Goal: Find specific page/section: Find specific page/section

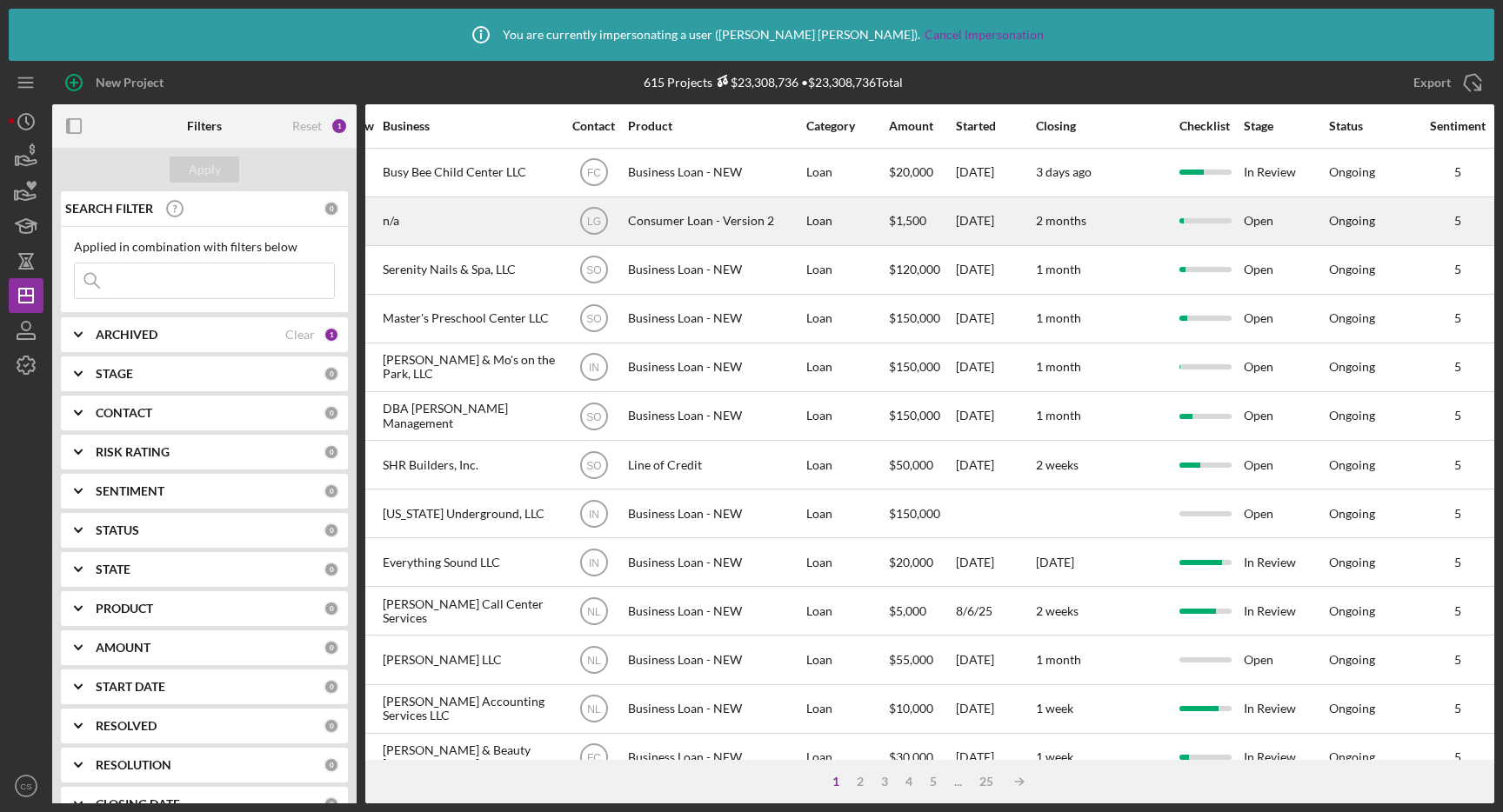
scroll to position [0, 951]
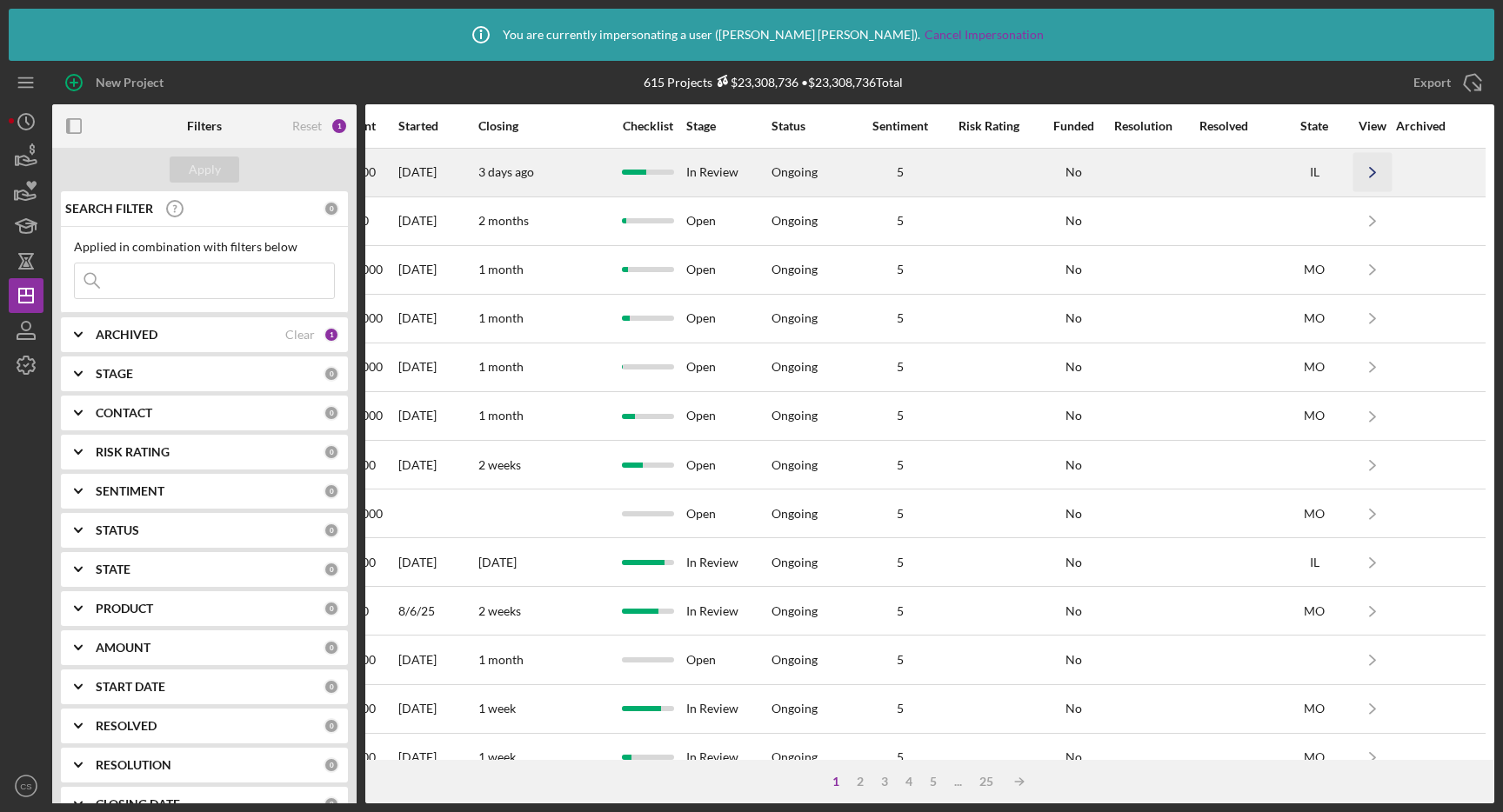
click at [1371, 171] on icon "Icon/Navigate" at bounding box center [1372, 172] width 39 height 39
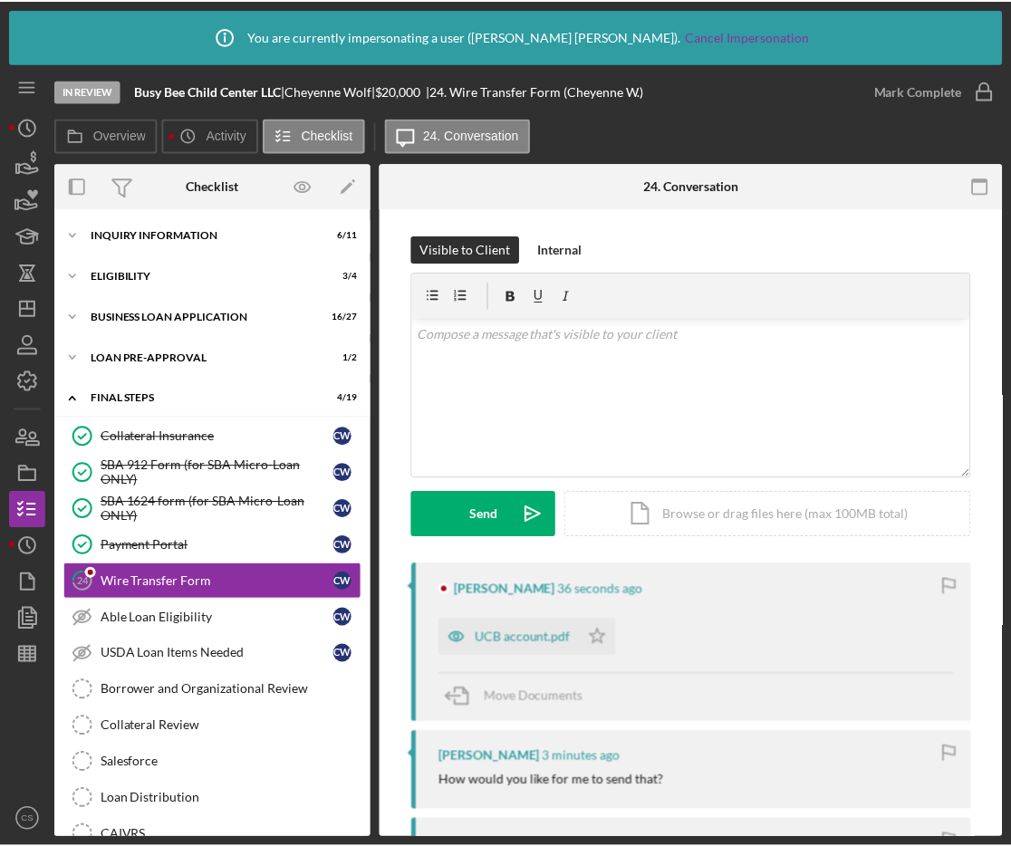
scroll to position [58, 0]
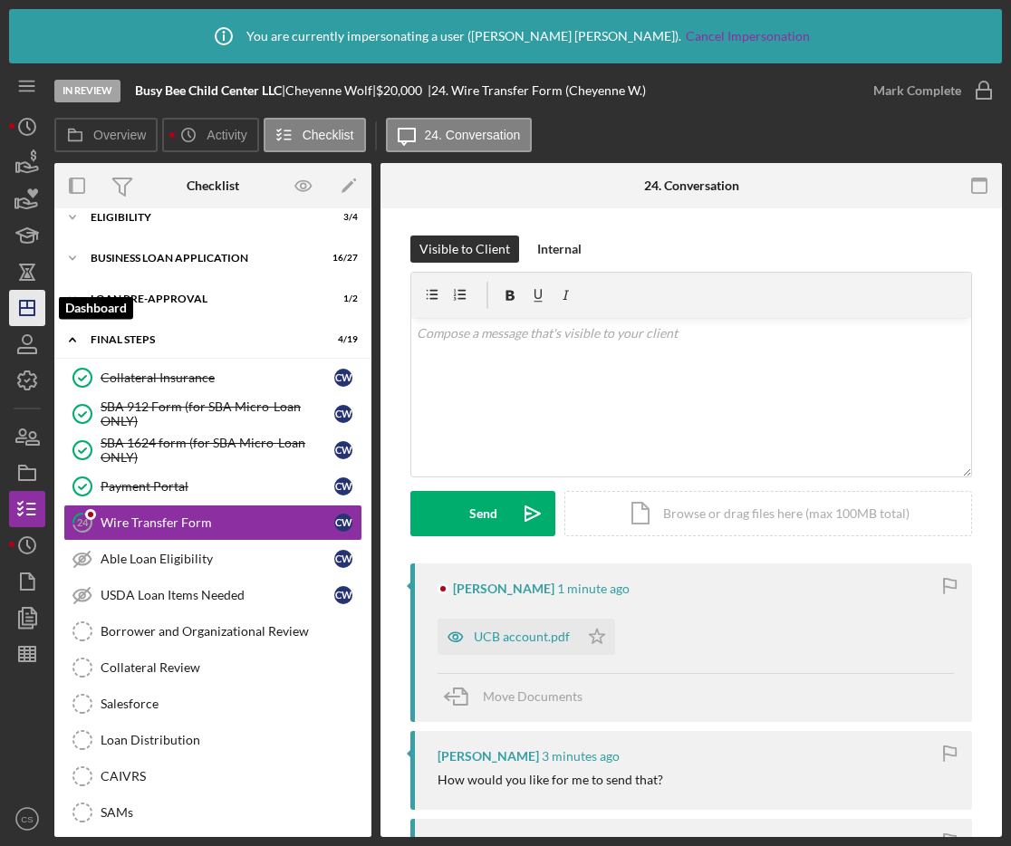
click at [32, 310] on icon "Icon/Dashboard" at bounding box center [27, 307] width 45 height 45
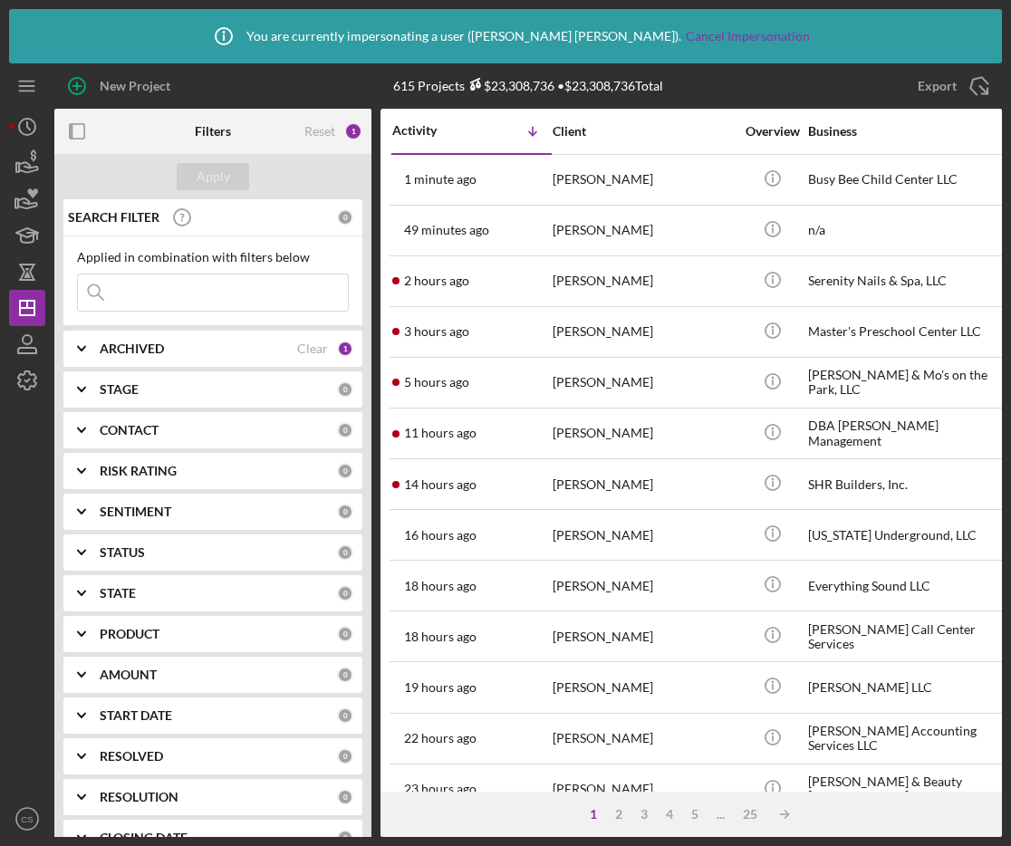
click at [162, 311] on div "Icon/Menu Close" at bounding box center [213, 292] width 272 height 38
click at [207, 292] on input at bounding box center [213, 292] width 270 height 36
type input "eden"
click at [206, 184] on div "Apply" at bounding box center [214, 176] width 34 height 27
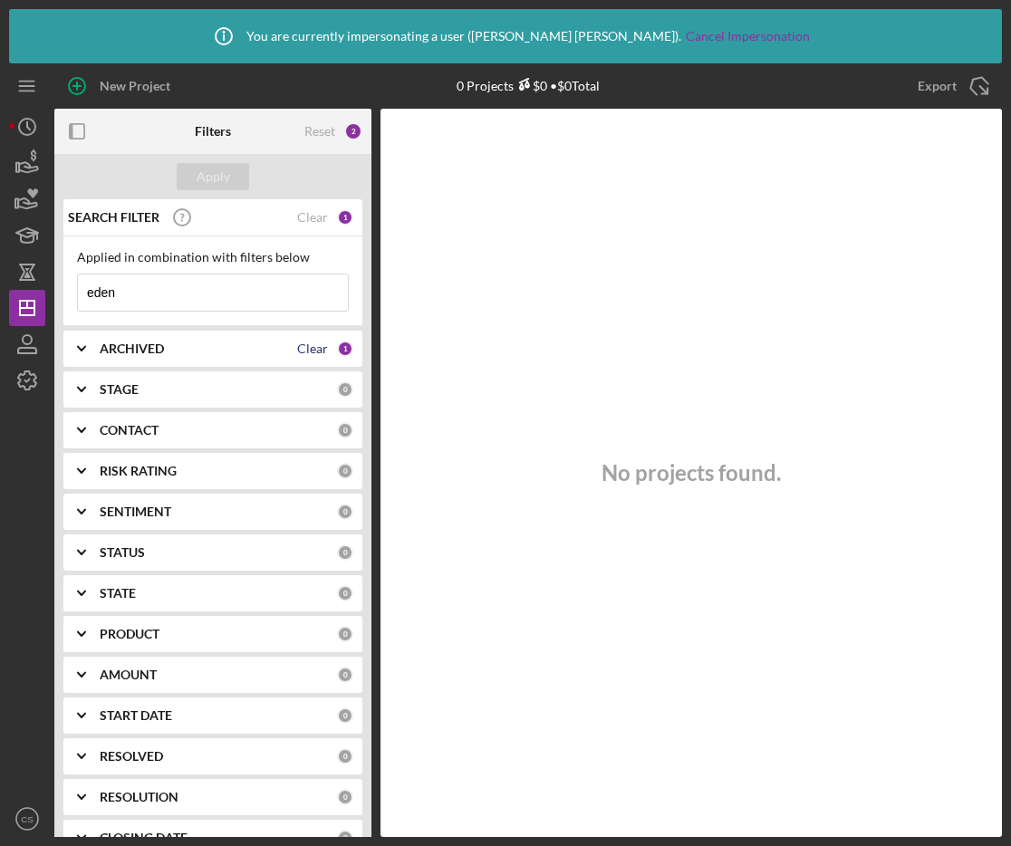
click at [302, 351] on div "Clear" at bounding box center [312, 348] width 31 height 14
click at [214, 177] on div "Apply" at bounding box center [214, 176] width 34 height 27
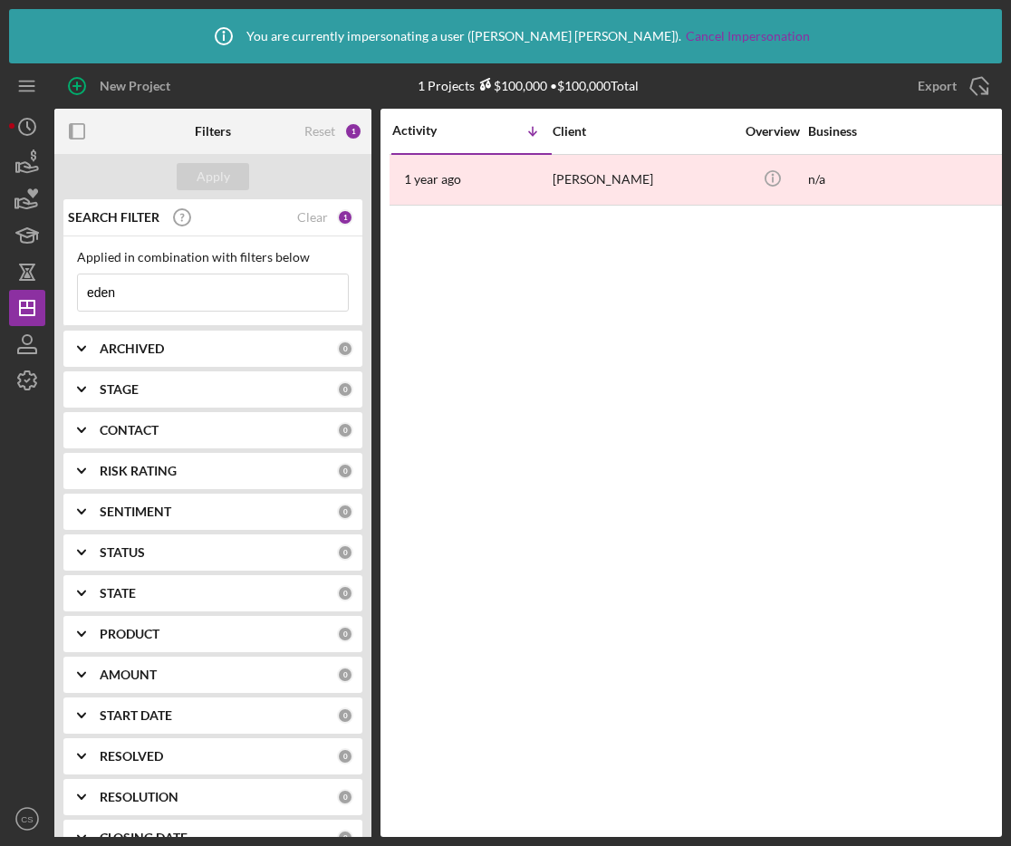
drag, startPoint x: 136, startPoint y: 289, endPoint x: 76, endPoint y: 283, distance: 60.1
click at [80, 285] on input "eden" at bounding box center [213, 292] width 270 height 36
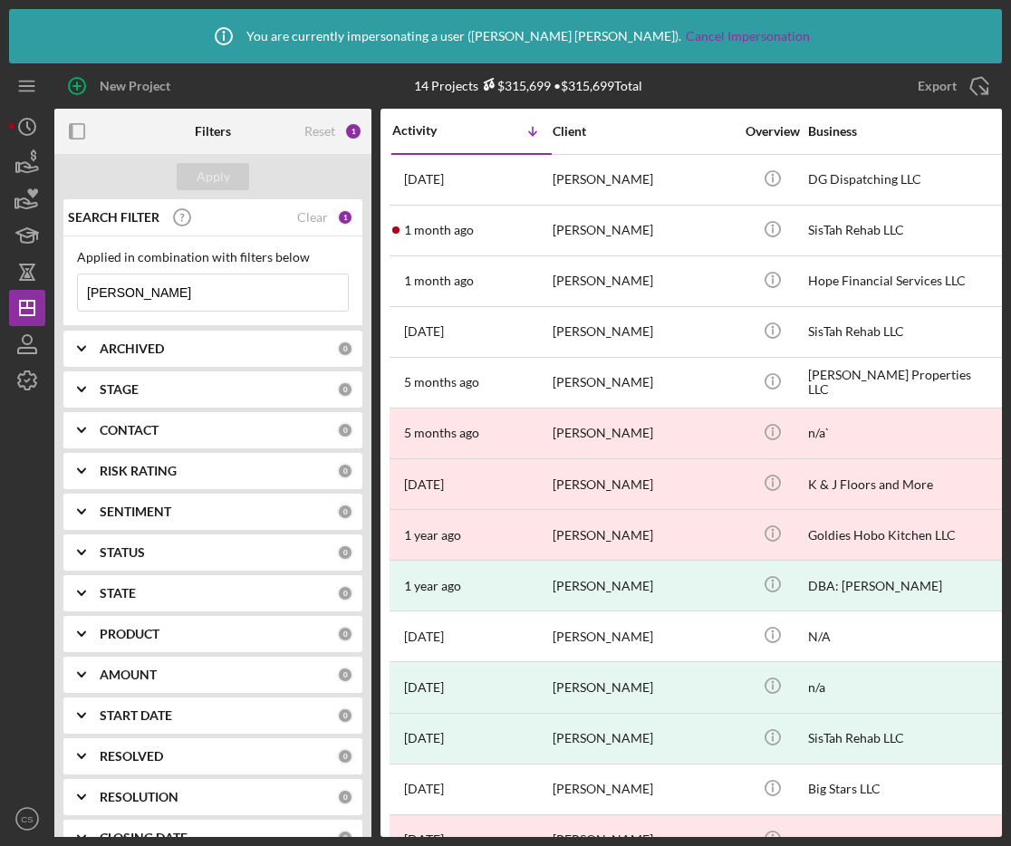
click at [149, 297] on input "gill" at bounding box center [213, 292] width 270 height 36
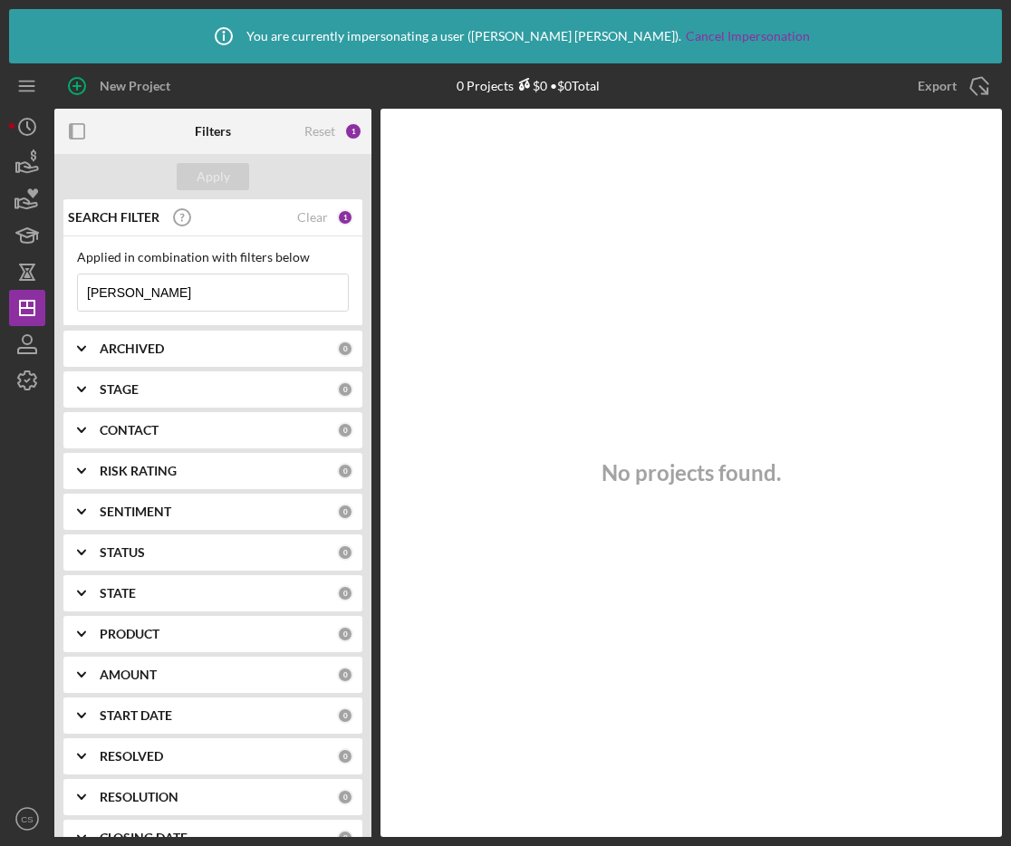
type input "[PERSON_NAME]"
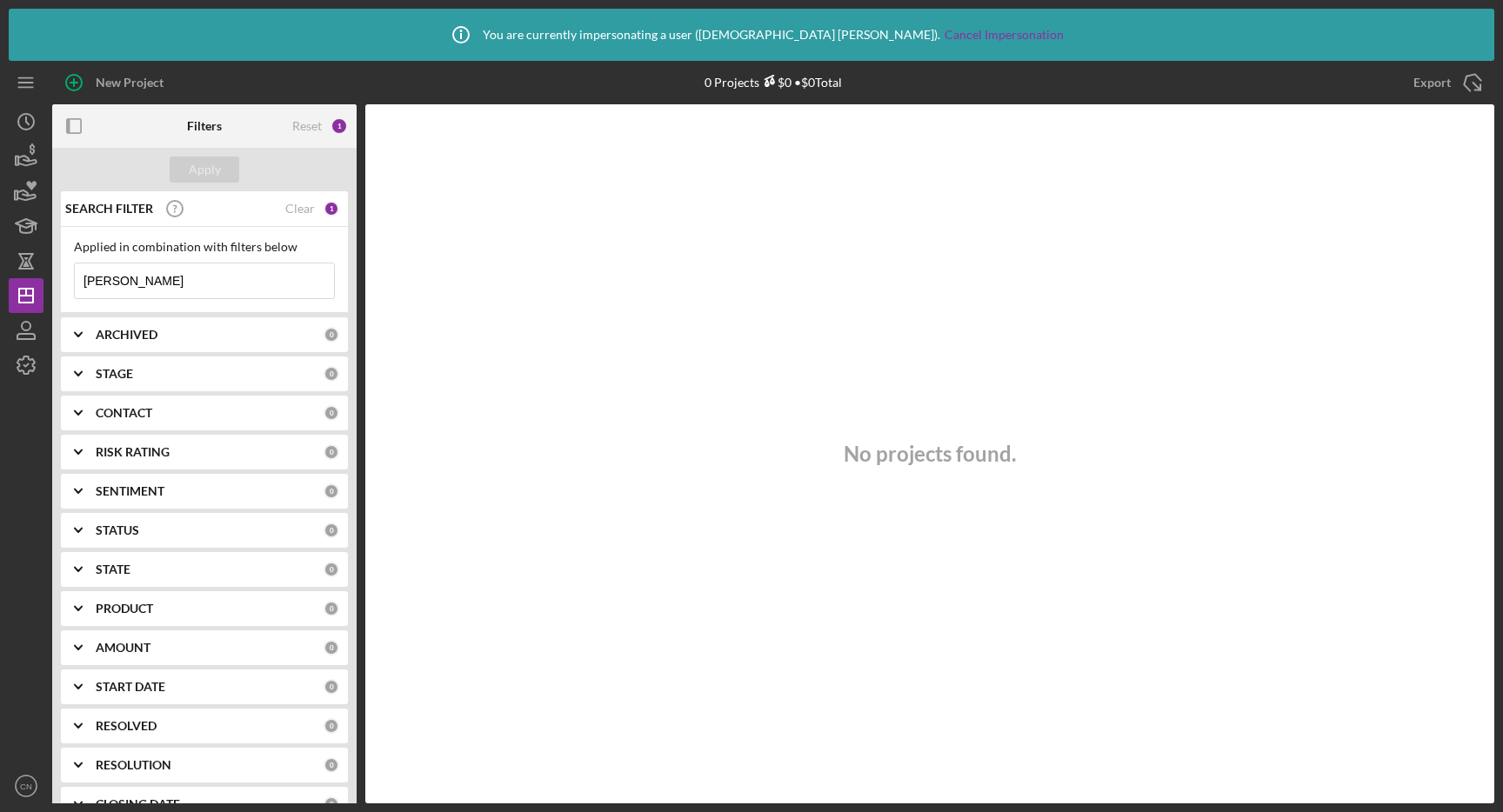
click at [180, 280] on input "[PERSON_NAME]" at bounding box center [205, 280] width 259 height 35
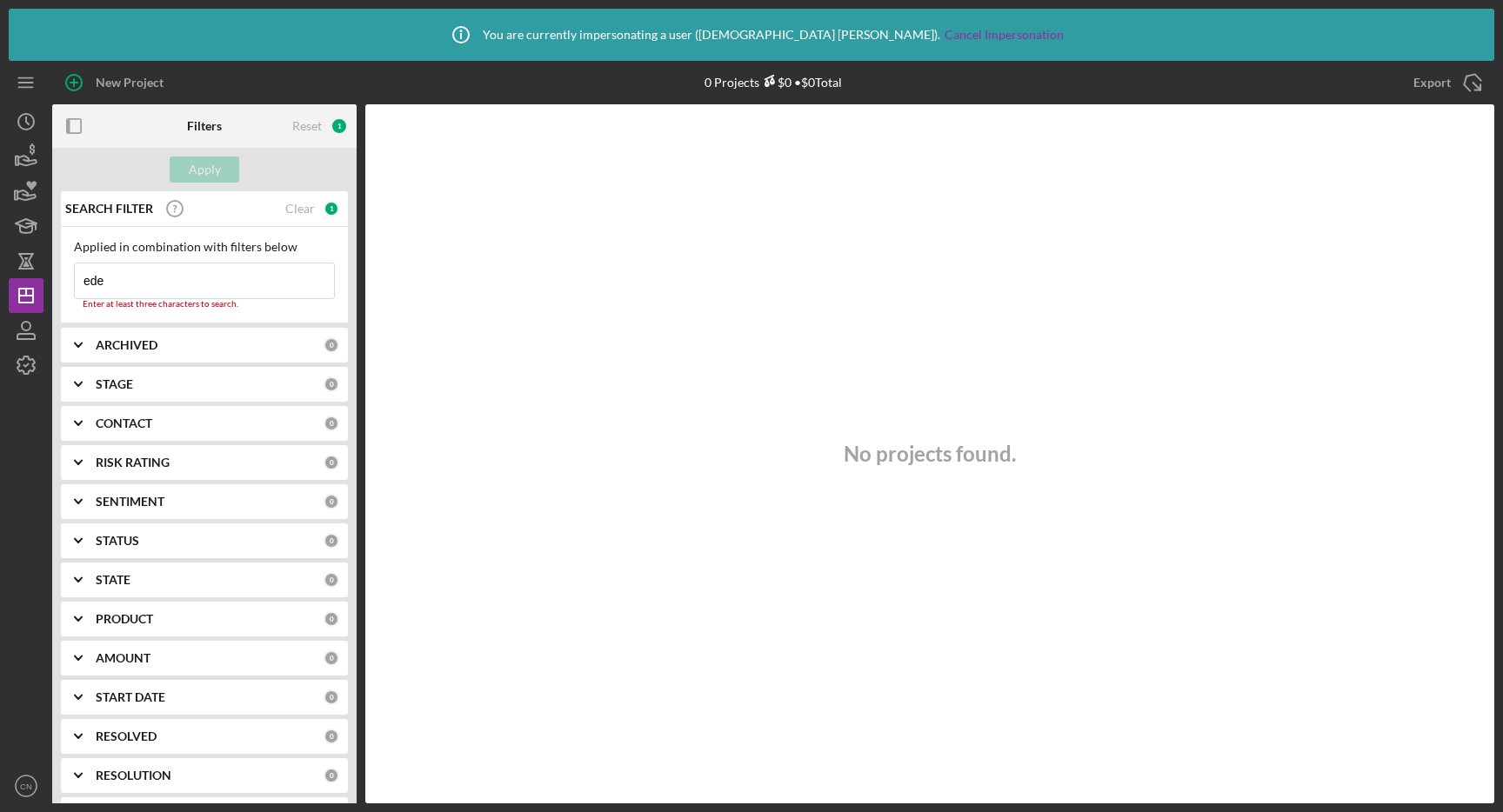
type input "eden"
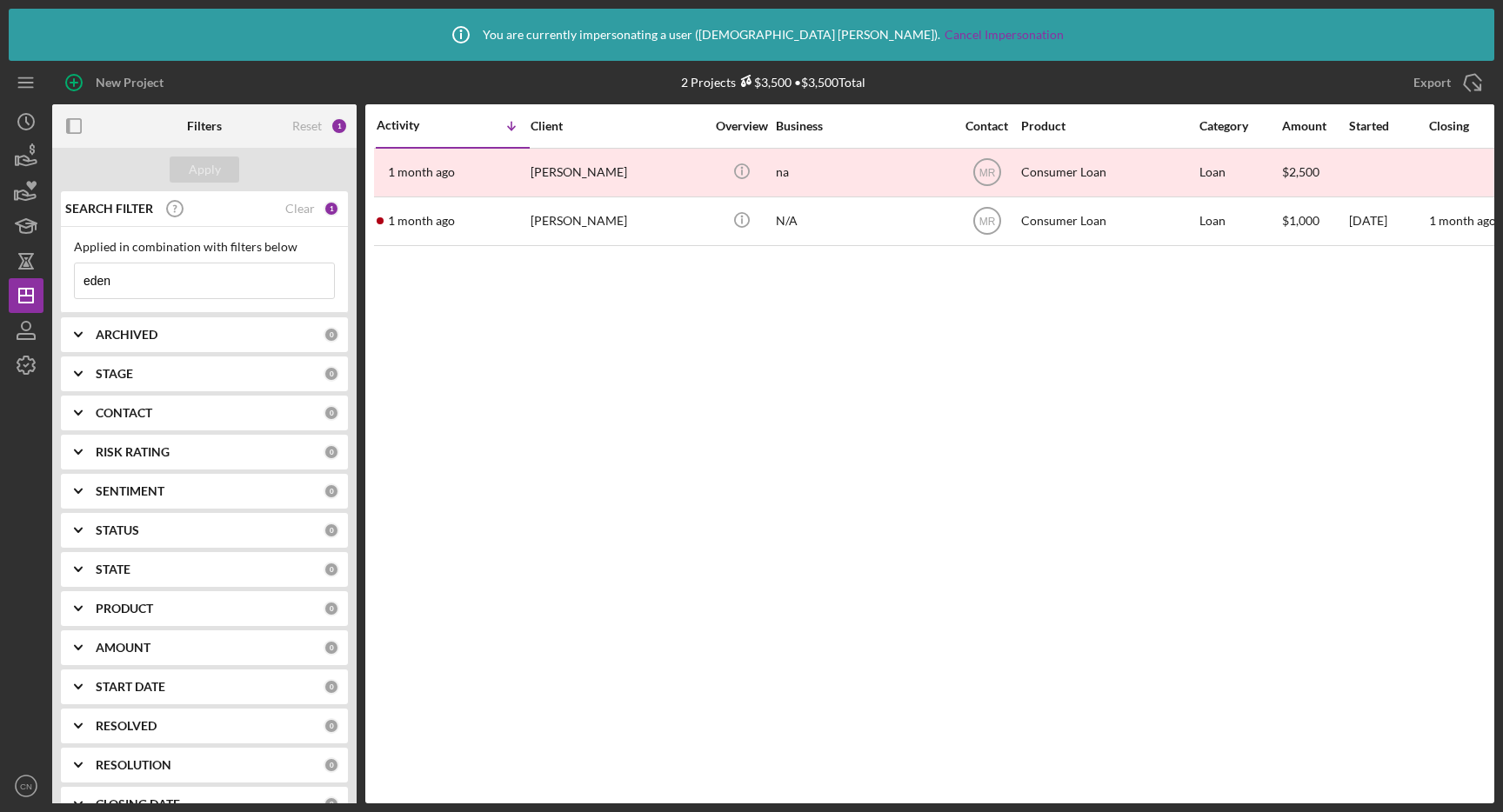
click at [162, 284] on input "eden" at bounding box center [205, 280] width 259 height 35
paste input "[PERSON_NAME]"
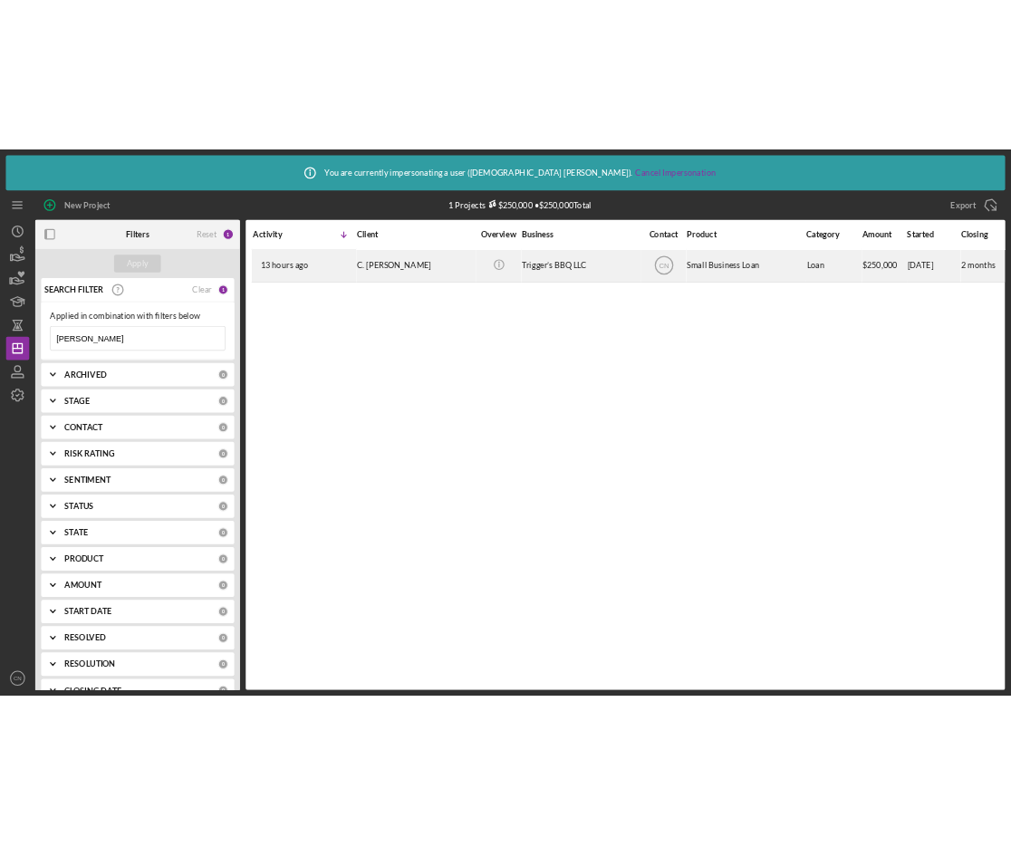
scroll to position [0, 990]
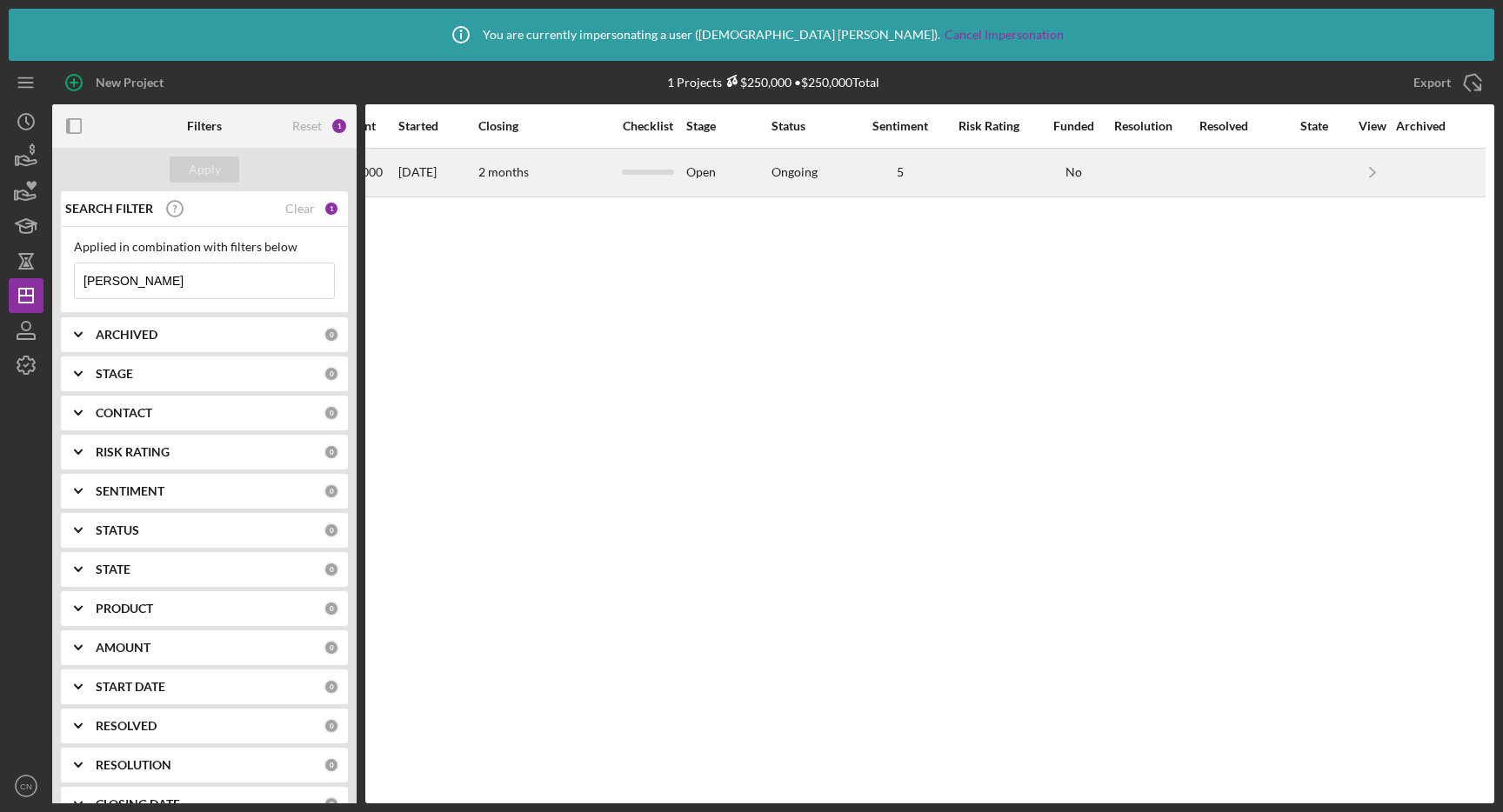
type input "[PERSON_NAME]"
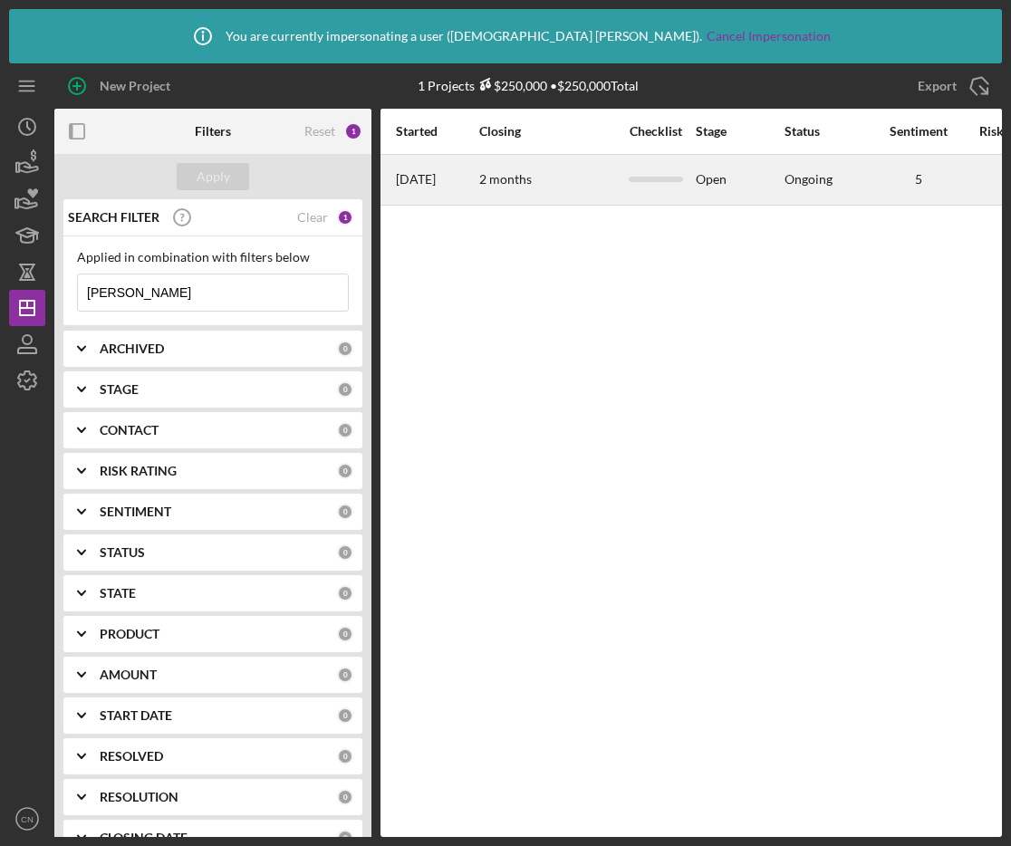
scroll to position [0, 1544]
click at [868, 182] on icon "Icon/Navigate" at bounding box center [875, 179] width 41 height 41
